Goal: Use online tool/utility: Use online tool/utility

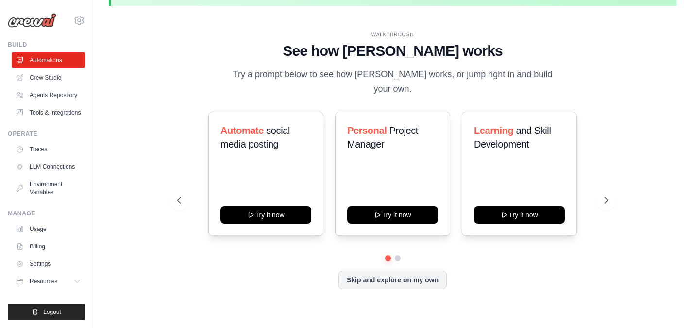
scroll to position [33, 0]
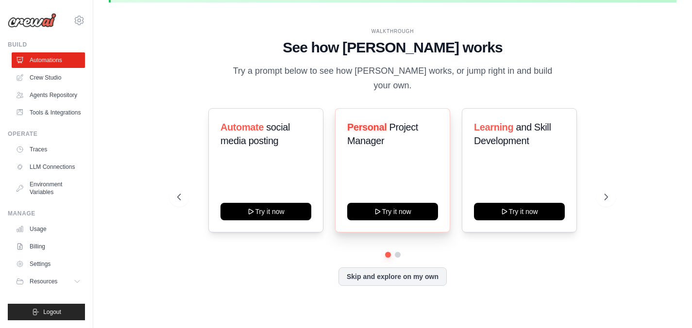
click at [374, 122] on span "Personal" at bounding box center [366, 127] width 39 height 11
click at [223, 78] on div "WALKTHROUGH See how CrewAI works Try a prompt below to see how CrewAI works, or…" at bounding box center [392, 60] width 430 height 65
click at [56, 78] on link "Crew Studio" at bounding box center [49, 78] width 73 height 16
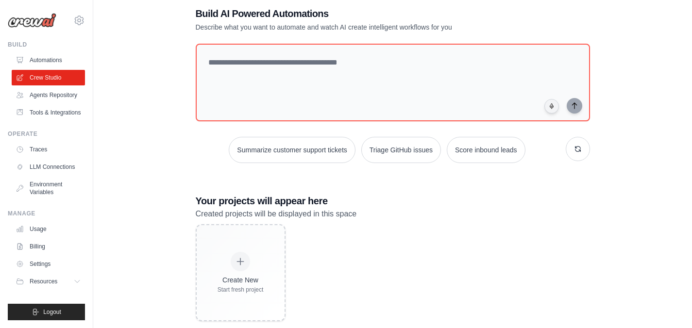
scroll to position [53, 0]
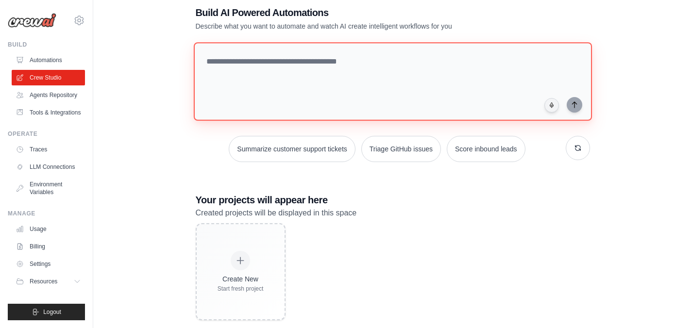
click at [350, 58] on textarea at bounding box center [392, 81] width 398 height 79
paste textarea "**********"
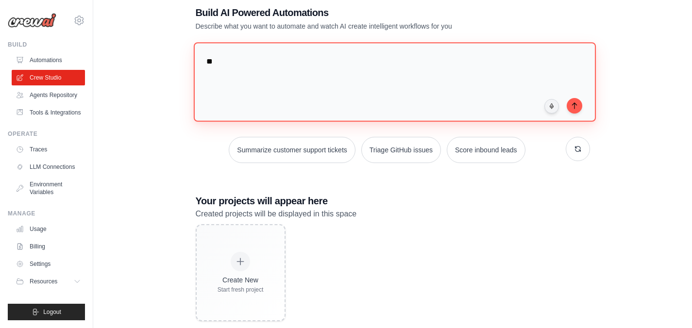
type textarea "*"
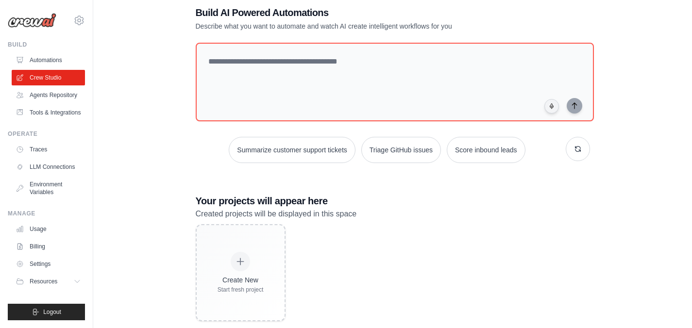
click at [467, 228] on div "Create New Start fresh project" at bounding box center [393, 272] width 394 height 97
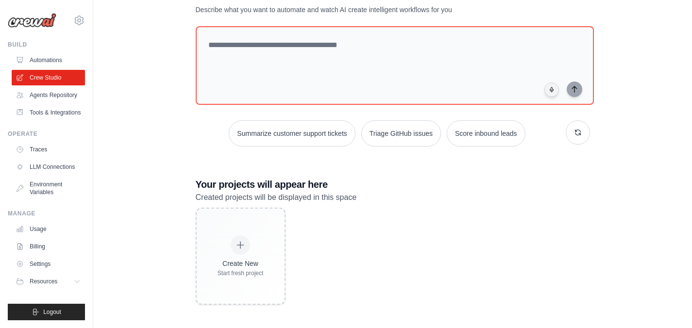
scroll to position [70, 0]
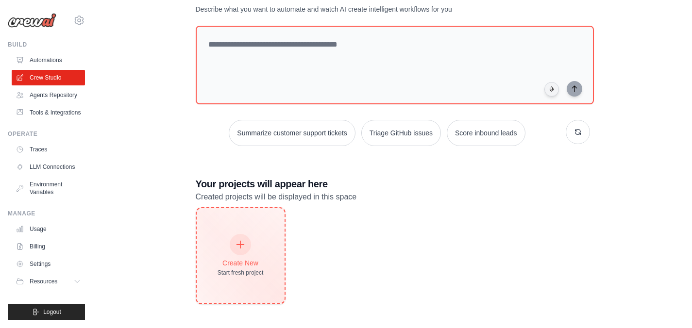
click at [243, 245] on icon at bounding box center [240, 244] width 11 height 11
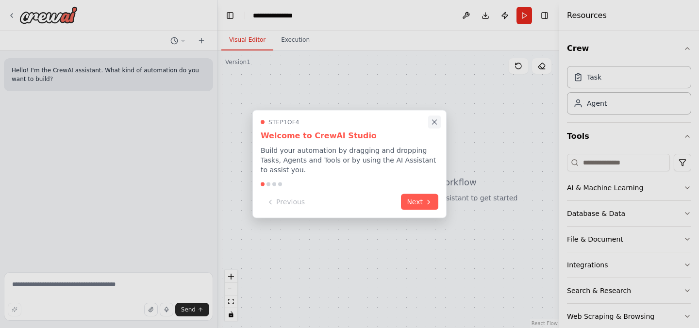
click at [435, 124] on icon "Close walkthrough" at bounding box center [434, 122] width 9 height 9
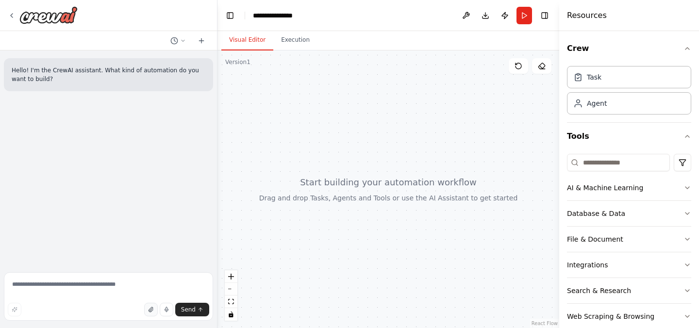
click at [151, 308] on icon "button" at bounding box center [151, 310] width 6 height 6
